Goal: Obtain resource: Download file/media

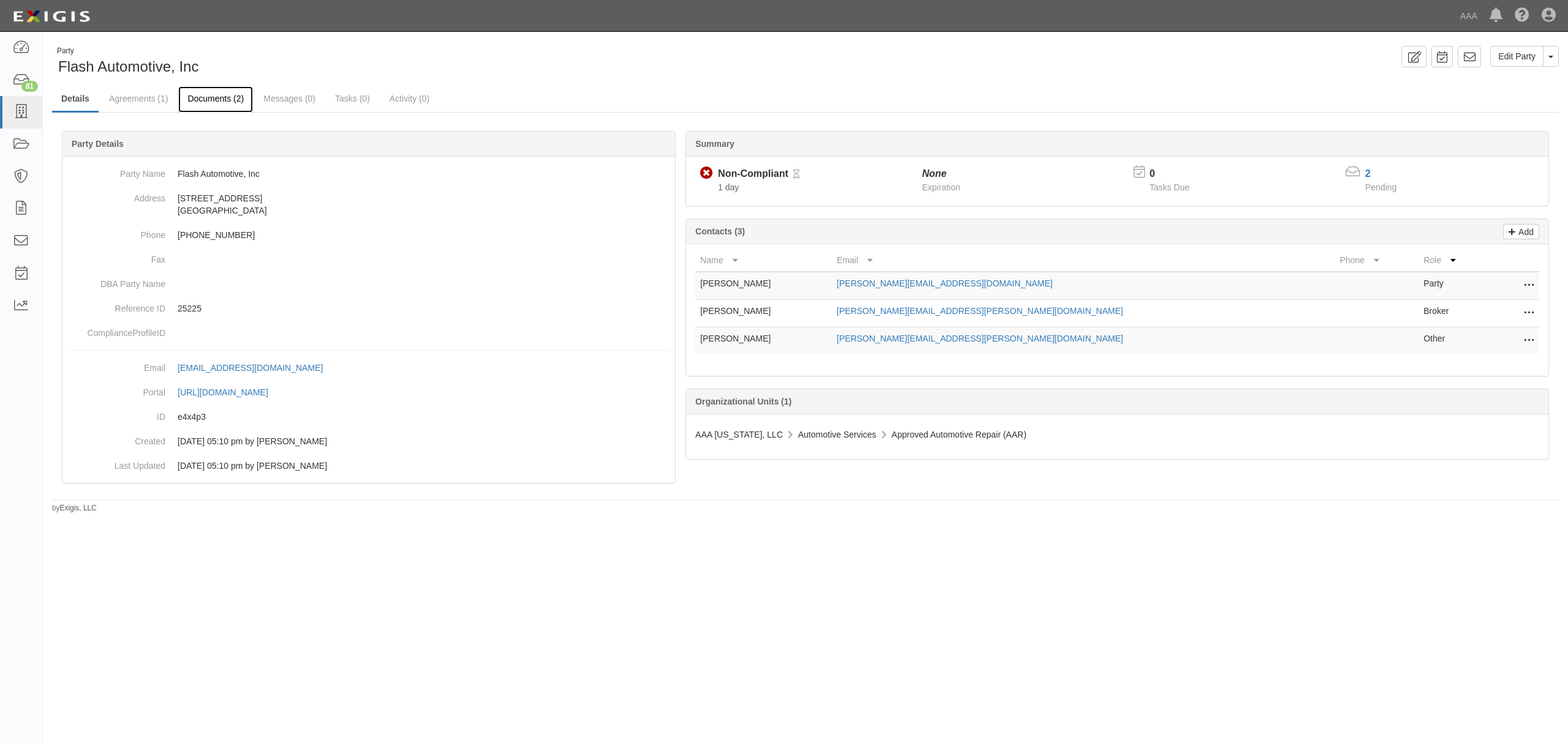
click at [209, 101] on link "Documents (2)" at bounding box center [216, 100] width 75 height 26
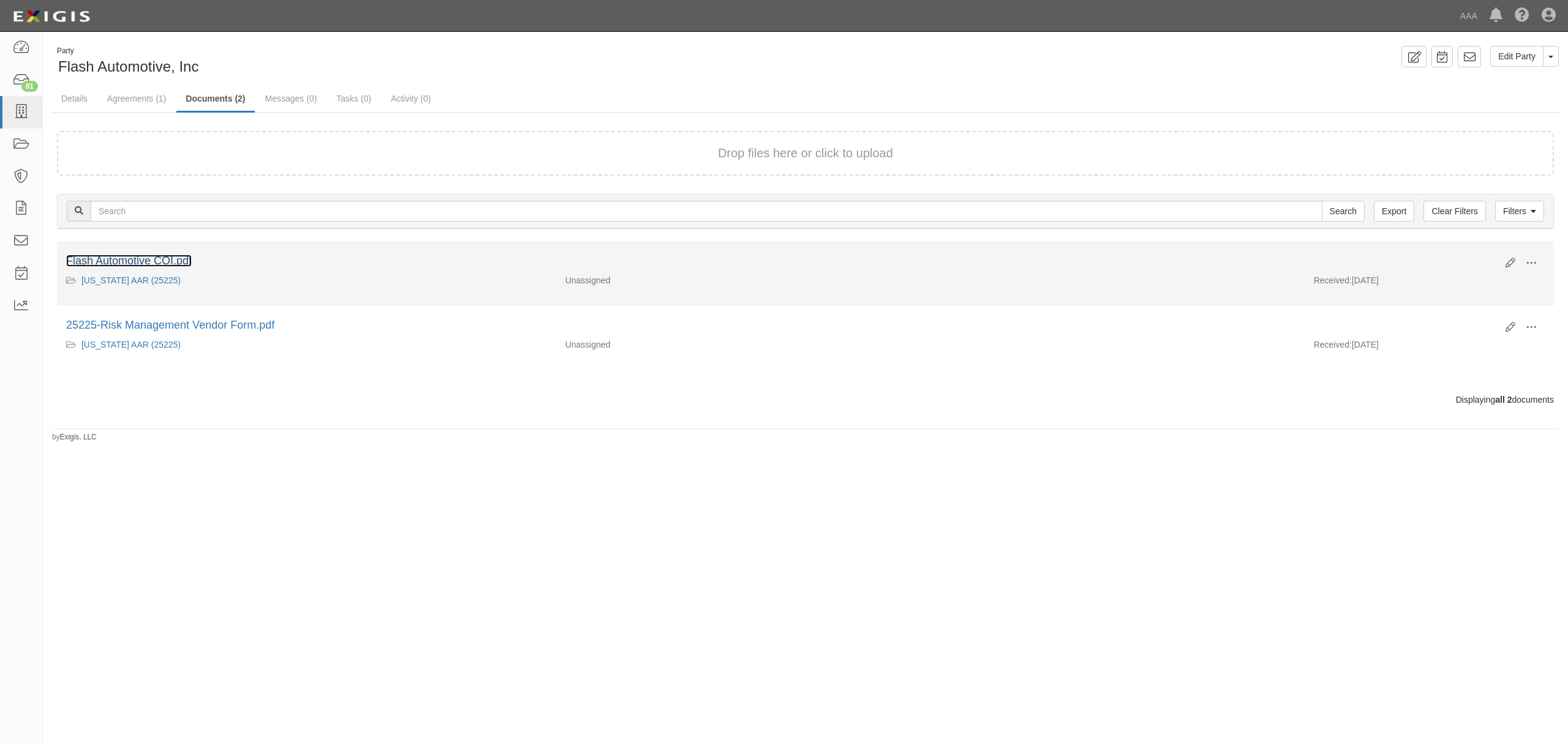
click at [152, 263] on link "Flash Automotive COI.pdf" at bounding box center [128, 261] width 125 height 12
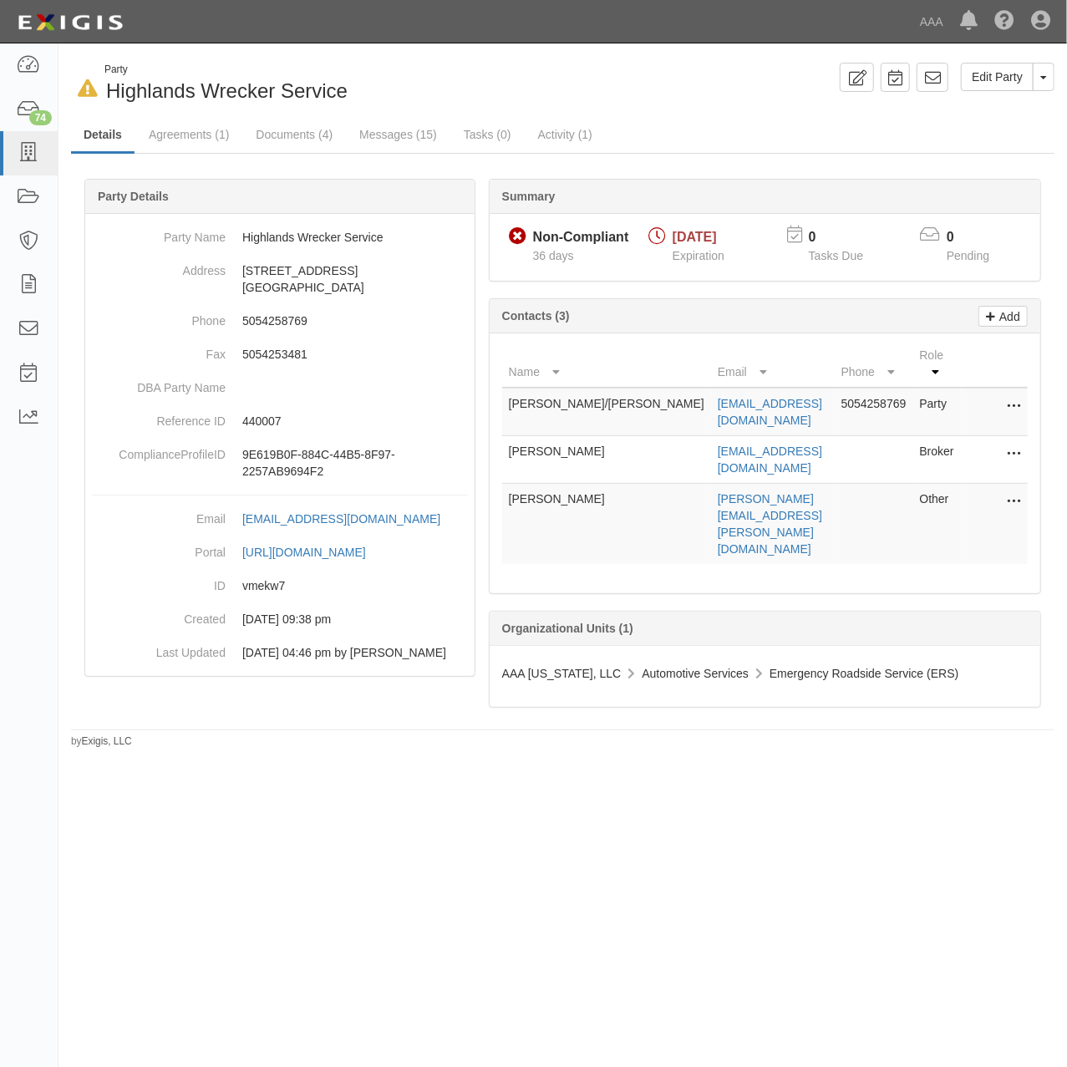
click at [692, 102] on div "In Default since 09/22/2025 Party Highlands Wrecker Service Edit Party Toggle P…" at bounding box center [562, 84] width 1008 height 43
